Goal: Task Accomplishment & Management: Manage account settings

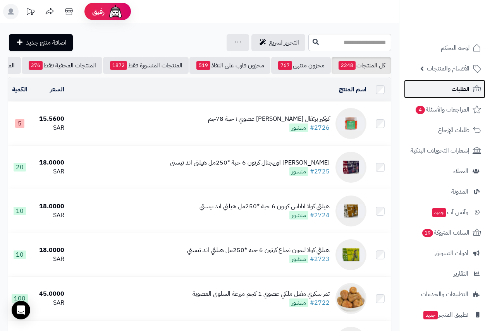
click at [464, 93] on span "الطلبات" at bounding box center [460, 89] width 18 height 11
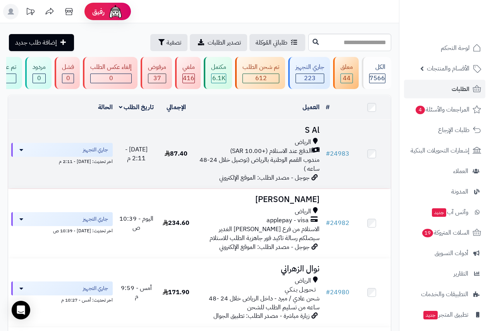
click at [302, 153] on span "الدفع عند الاستلام (+10.00 SAR)" at bounding box center [271, 151] width 82 height 9
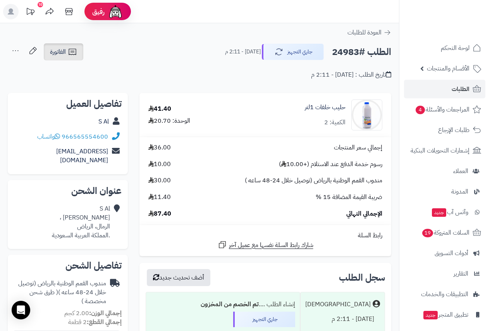
click at [67, 53] on link "الفاتورة" at bounding box center [63, 51] width 39 height 17
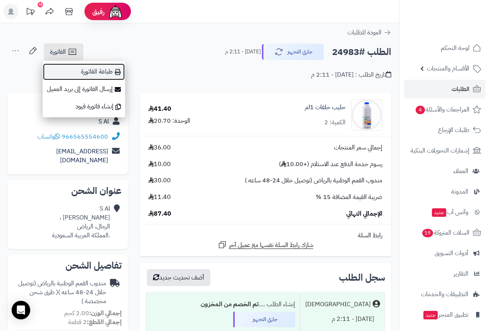
click at [99, 66] on link "طباعة الفاتورة" at bounding box center [84, 71] width 82 height 17
